Goal: Navigation & Orientation: Find specific page/section

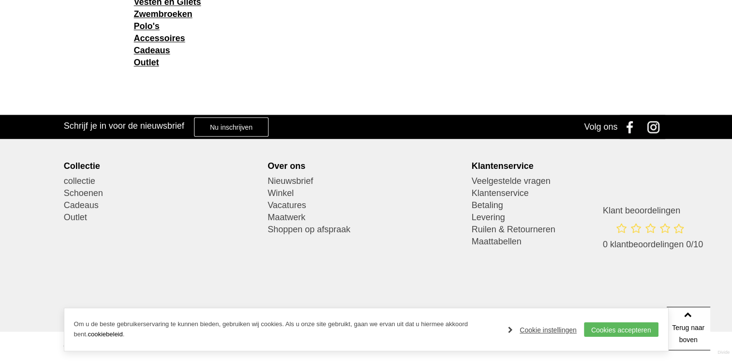
scroll to position [1497, 0]
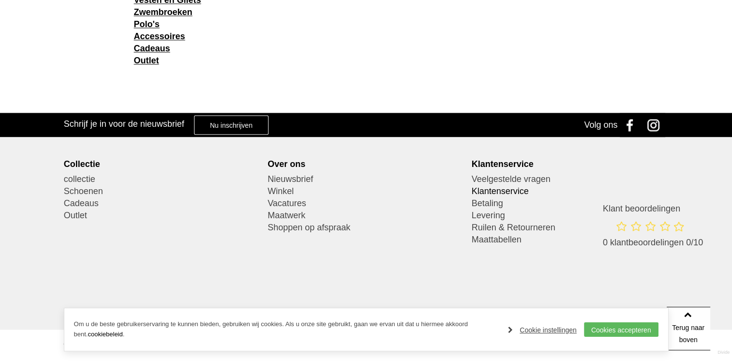
click at [506, 189] on link "Klantenservice" at bounding box center [569, 191] width 197 height 12
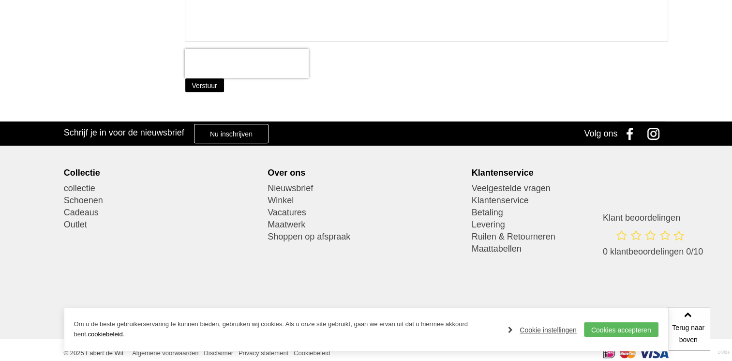
scroll to position [389, 0]
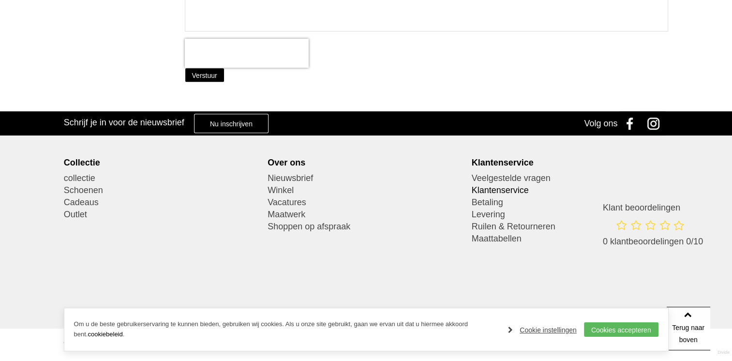
click at [493, 187] on link "Klantenservice" at bounding box center [569, 190] width 197 height 12
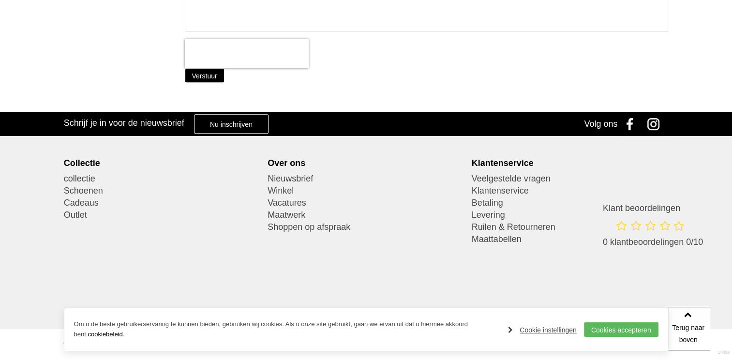
scroll to position [389, 0]
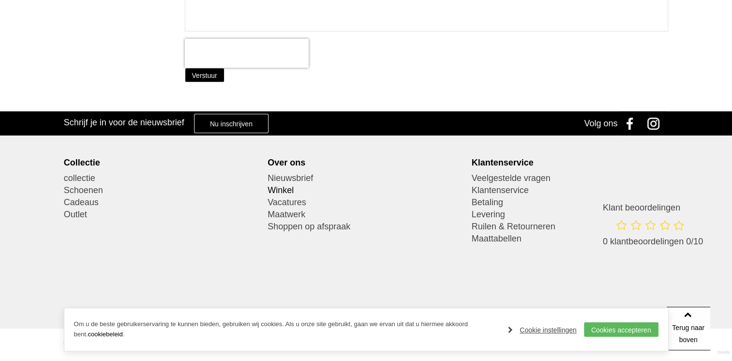
click at [280, 189] on link "Winkel" at bounding box center [365, 190] width 197 height 12
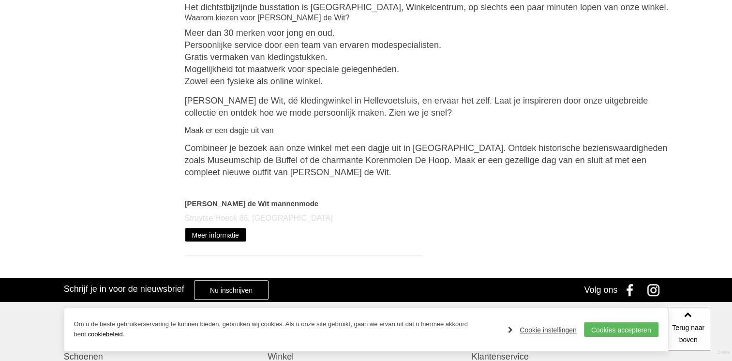
scroll to position [580, 0]
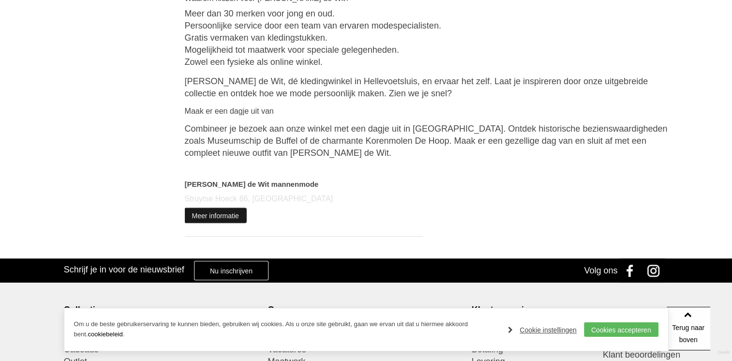
click at [236, 208] on link "Meer informatie" at bounding box center [215, 215] width 61 height 15
